Goal: Information Seeking & Learning: Find specific fact

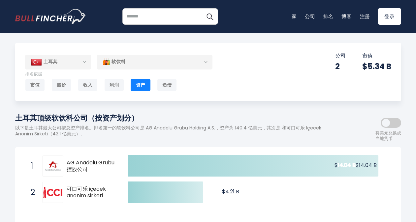
click at [126, 66] on div "软饮料" at bounding box center [154, 61] width 115 height 15
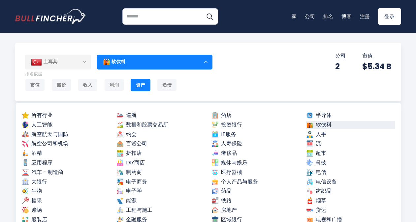
click at [229, 77] on div "土耳其 Entire World 30,373 [GEOGRAPHIC_DATA] [GEOGRAPHIC_DATA] 3,966 [GEOGRAPHIC_D…" at bounding box center [208, 72] width 386 height 58
click at [399, 88] on div "土耳其 Entire World 30,373 [GEOGRAPHIC_DATA] [GEOGRAPHIC_DATA] 3,966 [GEOGRAPHIC_D…" at bounding box center [208, 72] width 386 height 58
click at [190, 63] on div "软饮料" at bounding box center [154, 61] width 115 height 15
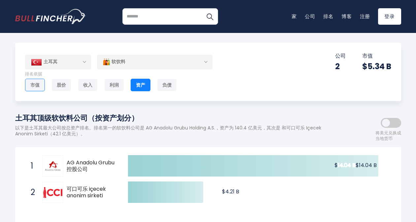
click at [40, 86] on div "市值" at bounding box center [35, 85] width 20 height 13
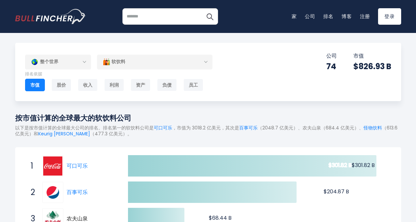
click at [67, 66] on div "整个世界" at bounding box center [58, 61] width 66 height 15
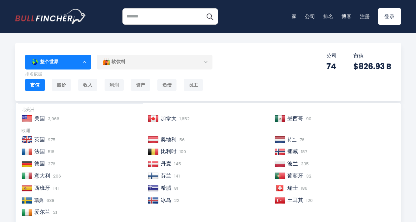
scroll to position [33, 0]
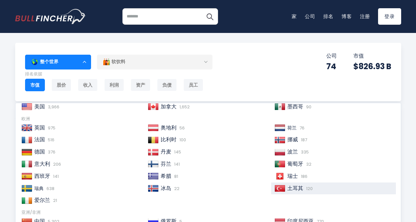
click at [294, 189] on span "土耳其" at bounding box center [295, 189] width 16 height 8
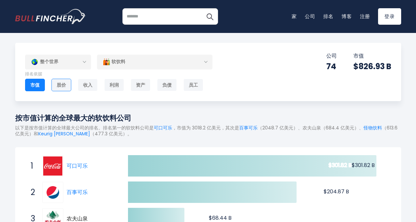
click at [63, 85] on div "股价" at bounding box center [61, 85] width 20 height 13
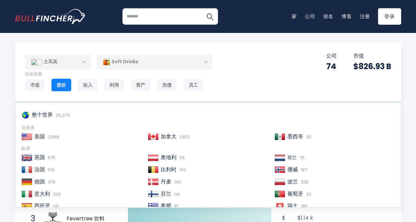
scroll to position [33, 0]
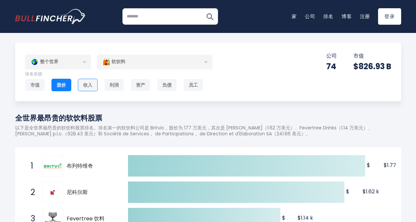
click at [83, 85] on div "收入" at bounding box center [88, 85] width 20 height 13
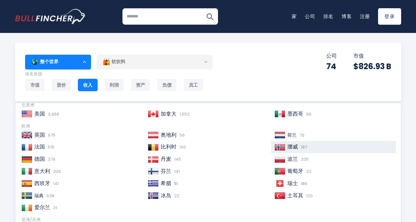
scroll to position [33, 0]
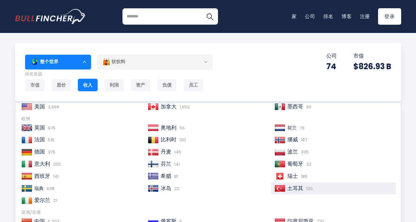
click at [295, 188] on span "土耳其" at bounding box center [295, 189] width 16 height 8
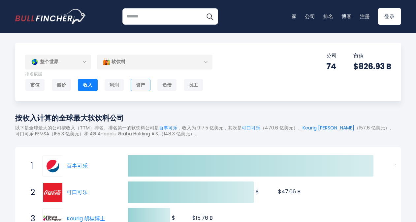
click at [143, 85] on div "资产" at bounding box center [141, 85] width 20 height 13
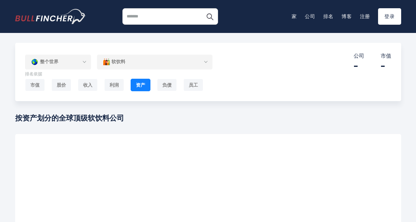
click at [71, 63] on div "整个世界" at bounding box center [58, 61] width 66 height 15
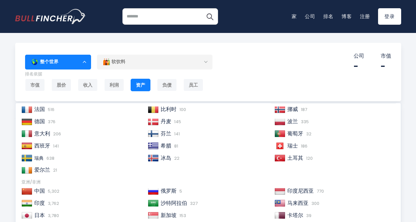
scroll to position [66, 0]
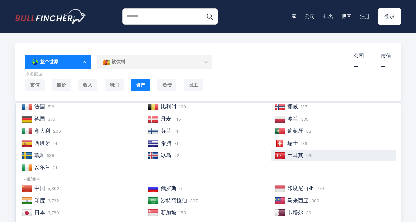
click at [305, 159] on span "120" at bounding box center [308, 156] width 8 height 6
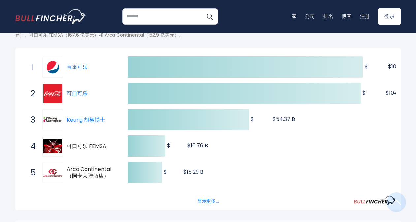
scroll to position [231, 0]
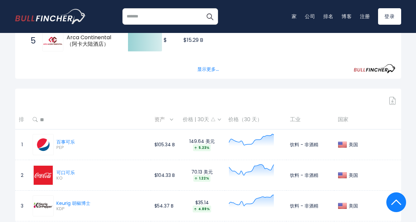
click at [339, 121] on th "国家" at bounding box center [367, 119] width 67 height 19
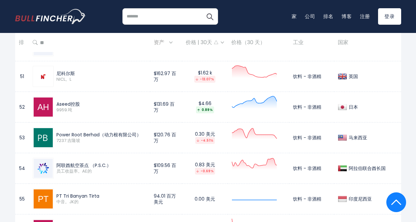
scroll to position [1878, 0]
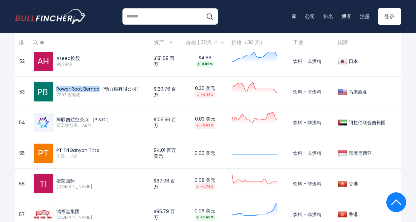
drag, startPoint x: 56, startPoint y: 87, endPoint x: 101, endPoint y: 88, distance: 44.5
click at [101, 88] on div "Power Root Berhad（动力根有限公司）" at bounding box center [101, 89] width 90 height 6
copy div "Power Root Berhad"
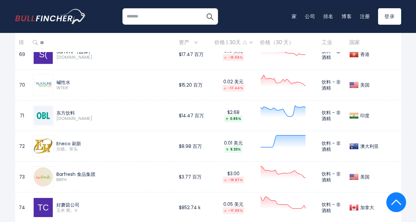
scroll to position [2471, 0]
